Goal: Check status: Check status

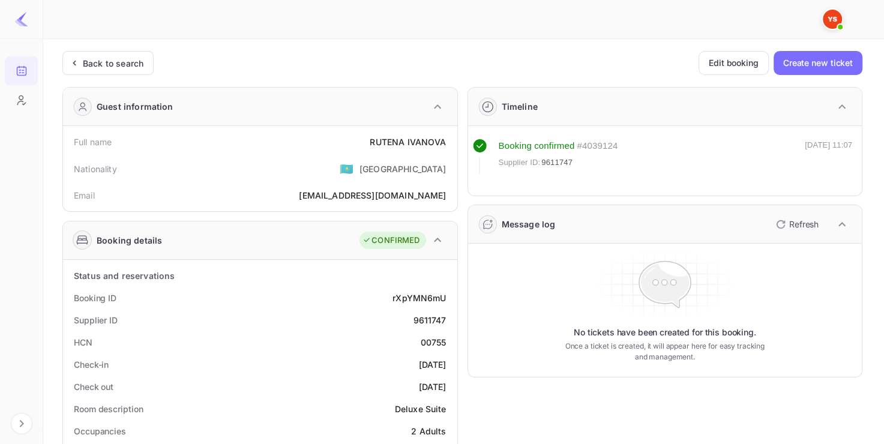
click at [113, 60] on div "Back to search" at bounding box center [113, 63] width 61 height 13
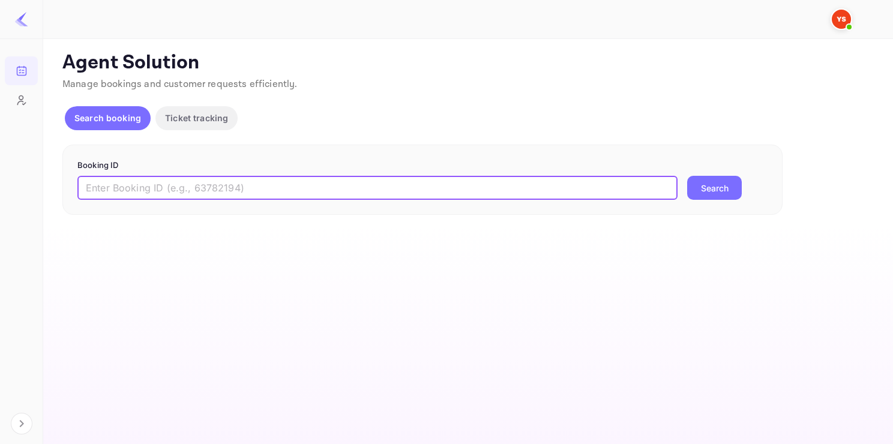
click at [233, 185] on input "text" at bounding box center [377, 188] width 600 height 24
paste input "9599767"
type input "9599767"
click at [687, 176] on button "Search" at bounding box center [714, 188] width 55 height 24
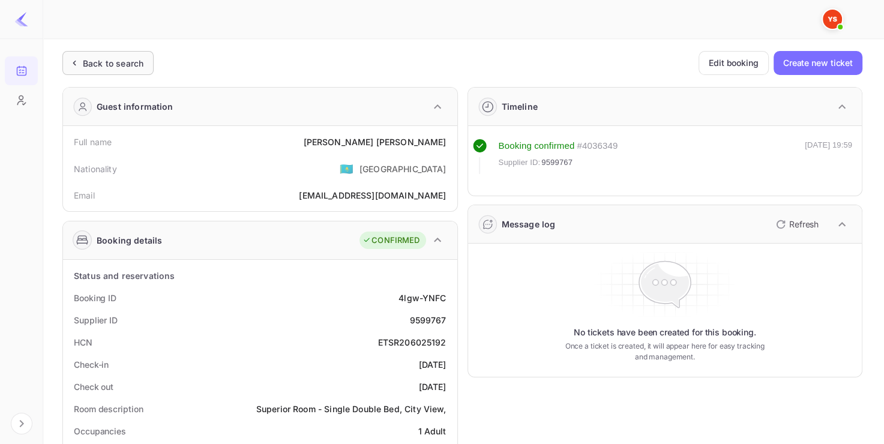
click at [140, 71] on div "Back to search" at bounding box center [107, 63] width 91 height 24
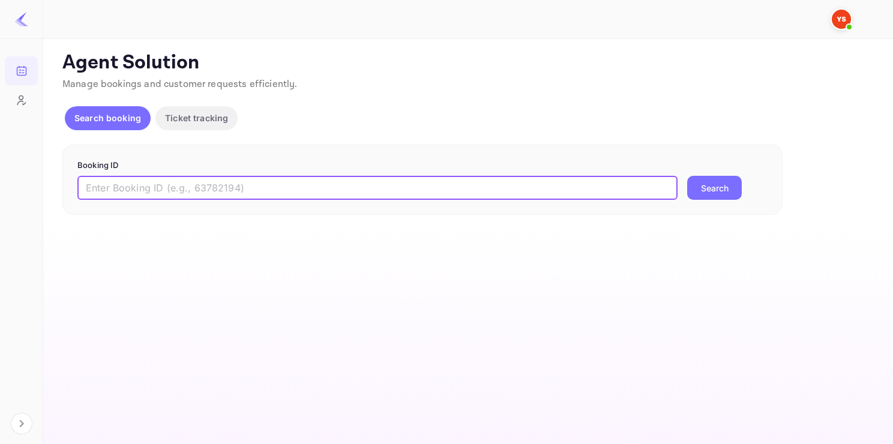
click at [193, 196] on input "text" at bounding box center [377, 188] width 600 height 24
paste input "9619668"
type input "9619668"
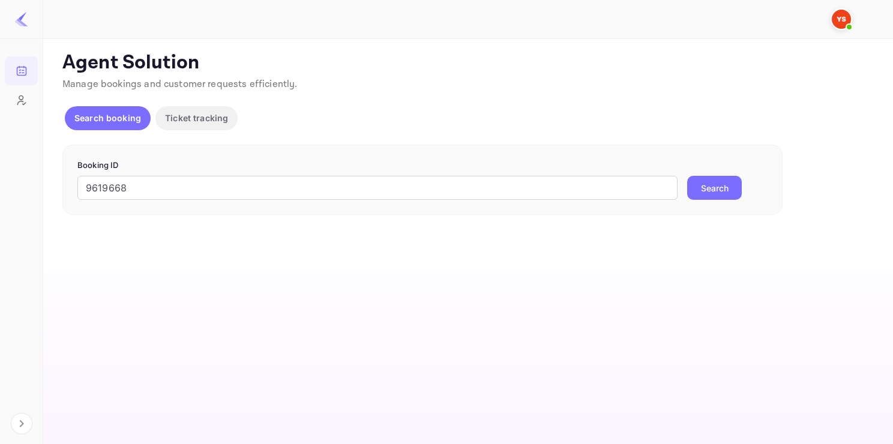
click at [705, 172] on form "Booking ID 9619668 ​ Search" at bounding box center [422, 180] width 690 height 41
click at [707, 186] on button "Search" at bounding box center [714, 188] width 55 height 24
